Goal: Navigation & Orientation: Find specific page/section

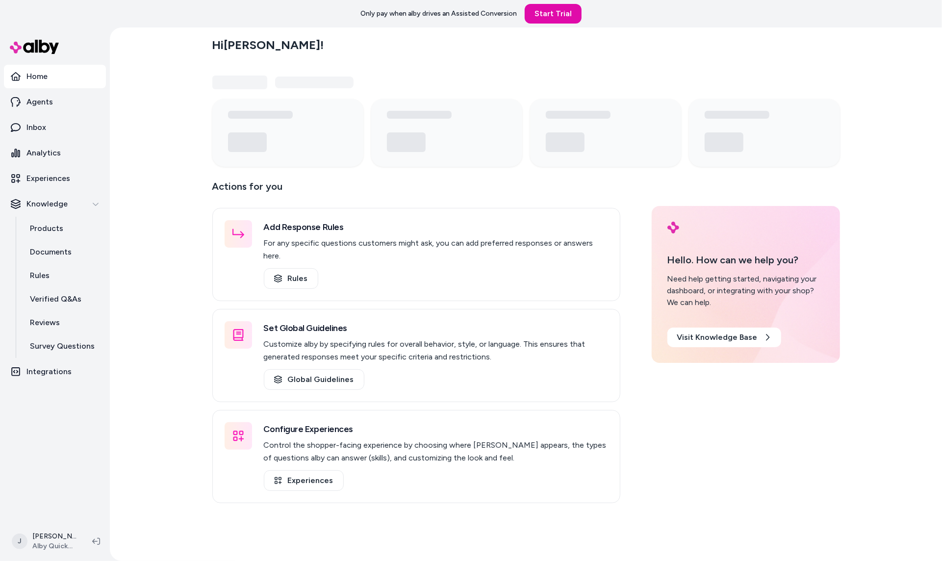
click at [172, 58] on div "Hi [PERSON_NAME] ! Actions for you Add Response Rules For any specific question…" at bounding box center [526, 294] width 832 height 534
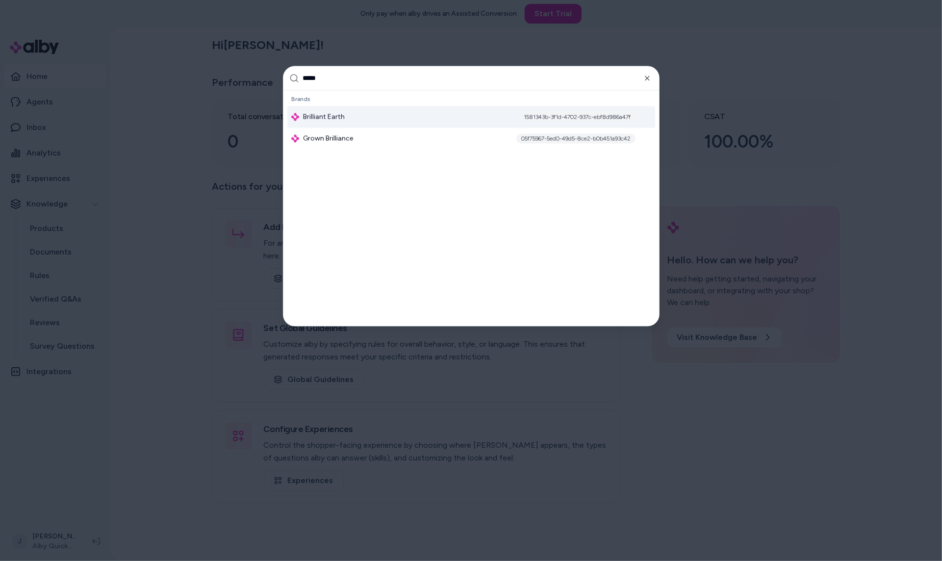
type input "*****"
click at [344, 119] on div "Brilliant Earth 1581343b-3f1d-4702-937c-ebf8d986a47f" at bounding box center [471, 117] width 368 height 22
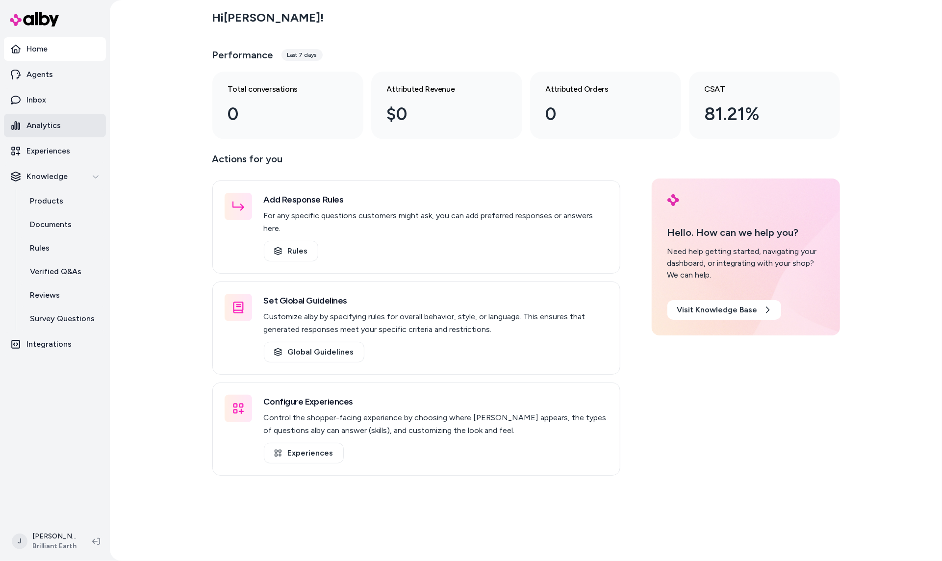
click at [40, 124] on p "Analytics" at bounding box center [43, 126] width 34 height 12
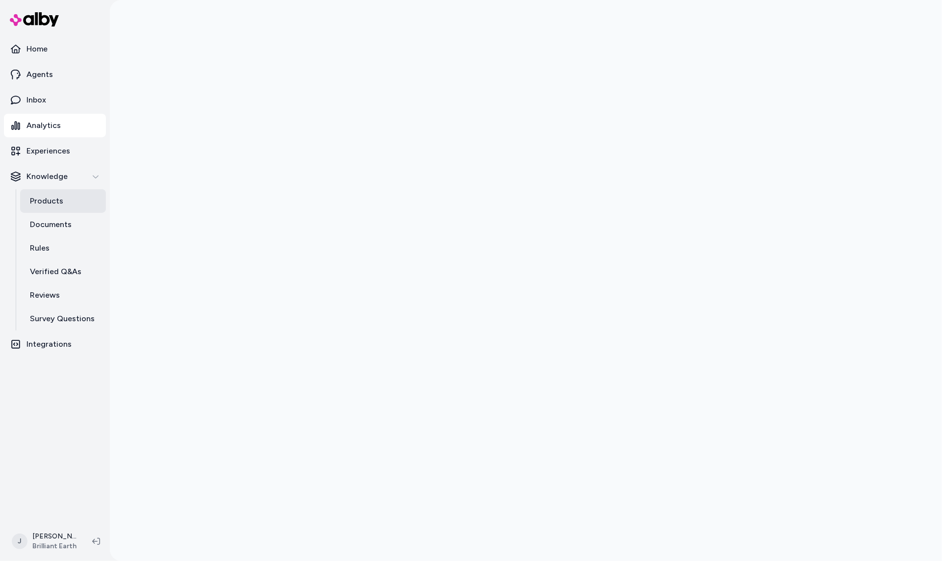
click at [31, 201] on p "Products" at bounding box center [46, 201] width 33 height 12
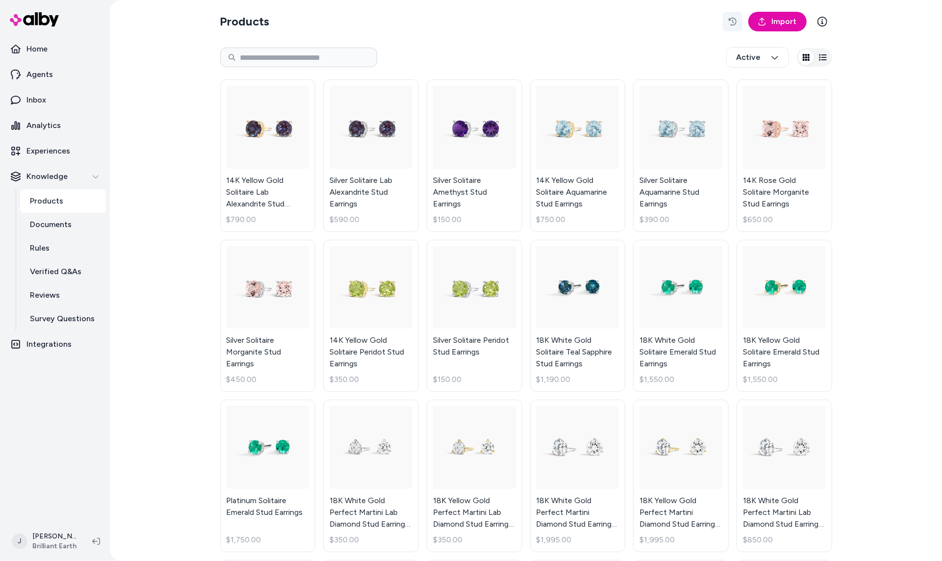
click at [735, 20] on icon "button" at bounding box center [733, 22] width 8 height 8
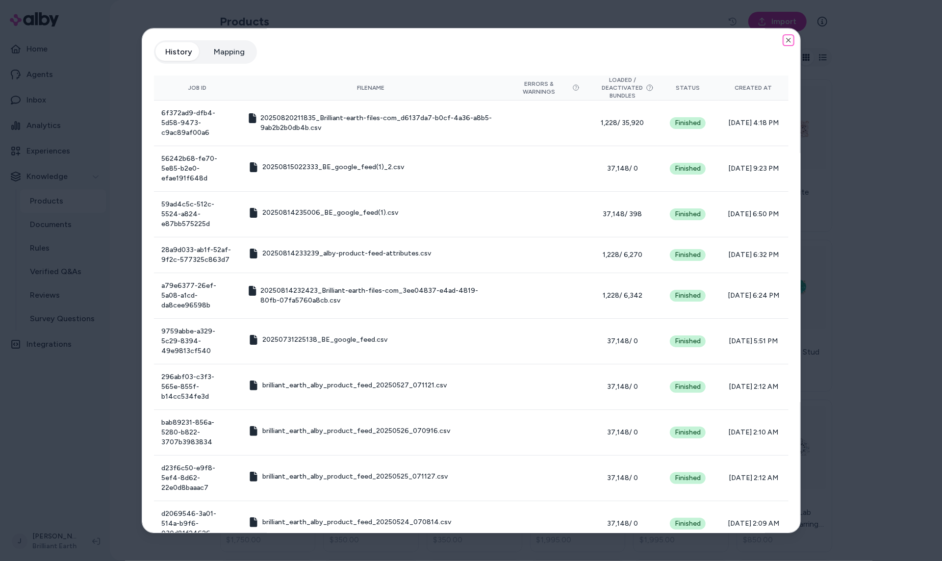
drag, startPoint x: 788, startPoint y: 43, endPoint x: 679, endPoint y: 44, distance: 108.9
click at [787, 43] on icon "button" at bounding box center [789, 40] width 8 height 8
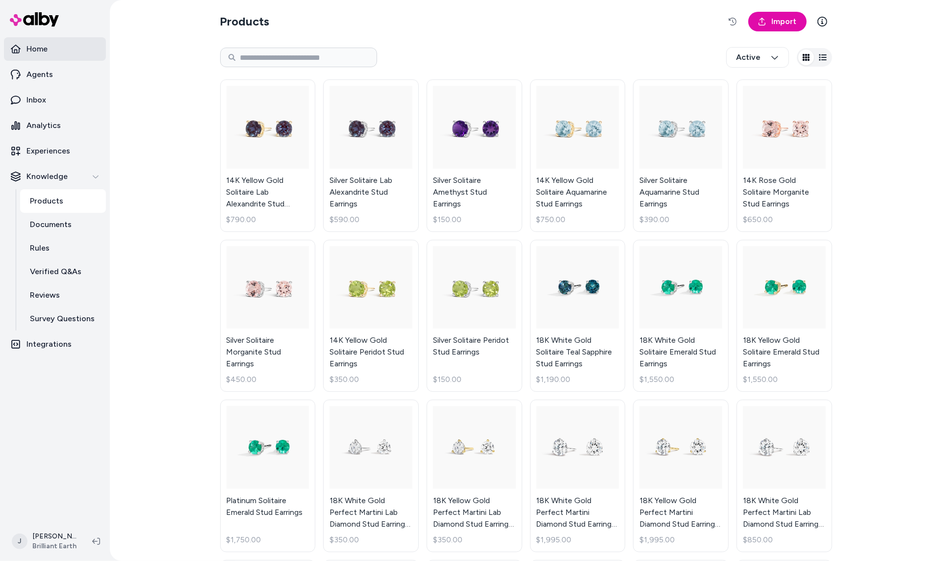
click at [38, 47] on p "Home" at bounding box center [36, 49] width 21 height 12
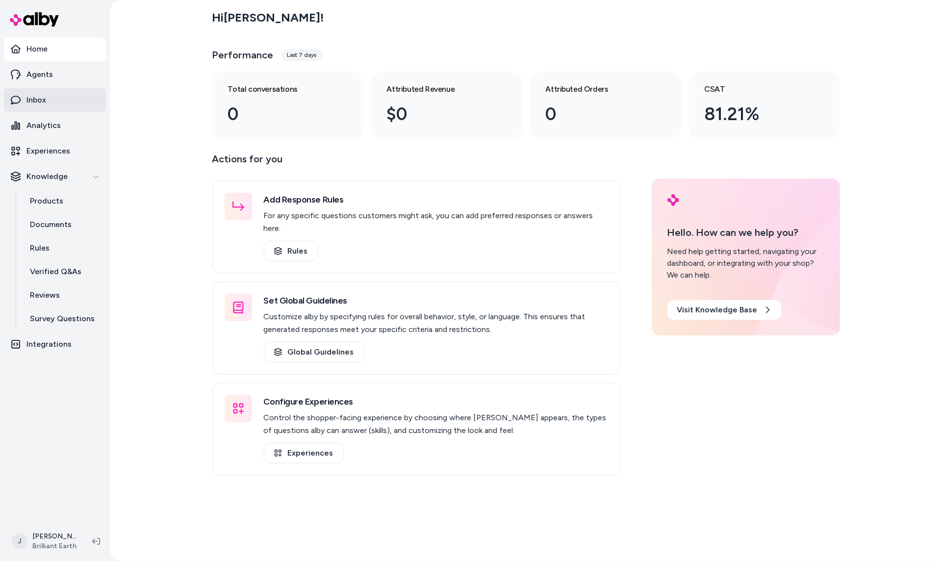
click at [55, 104] on link "Inbox" at bounding box center [55, 100] width 102 height 24
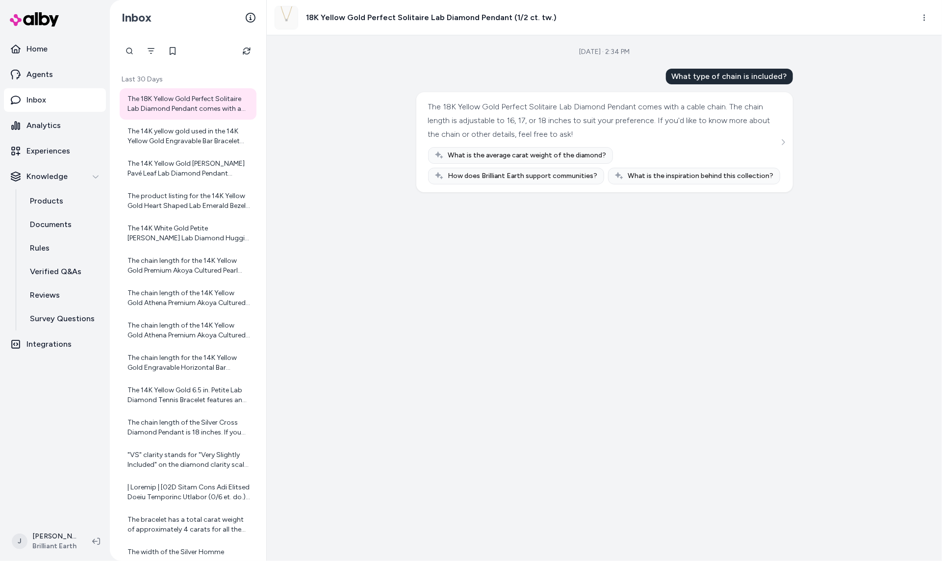
click at [166, 107] on div "The 18K Yellow Gold Perfect Solitaire Lab Diamond Pendant comes with a cable ch…" at bounding box center [189, 104] width 123 height 20
drag, startPoint x: 48, startPoint y: 47, endPoint x: 195, endPoint y: 3, distance: 153.5
click at [49, 47] on link "Home" at bounding box center [55, 49] width 102 height 24
